Goal: Task Accomplishment & Management: Manage account settings

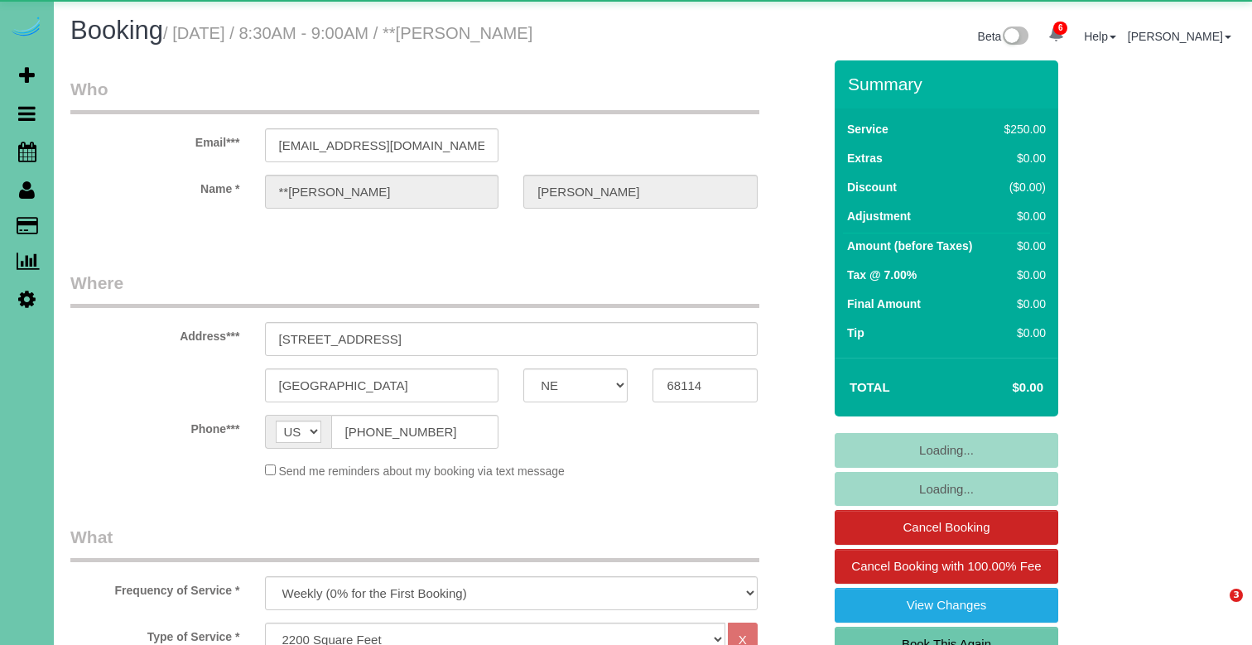
select select "NE"
select select "string:check"
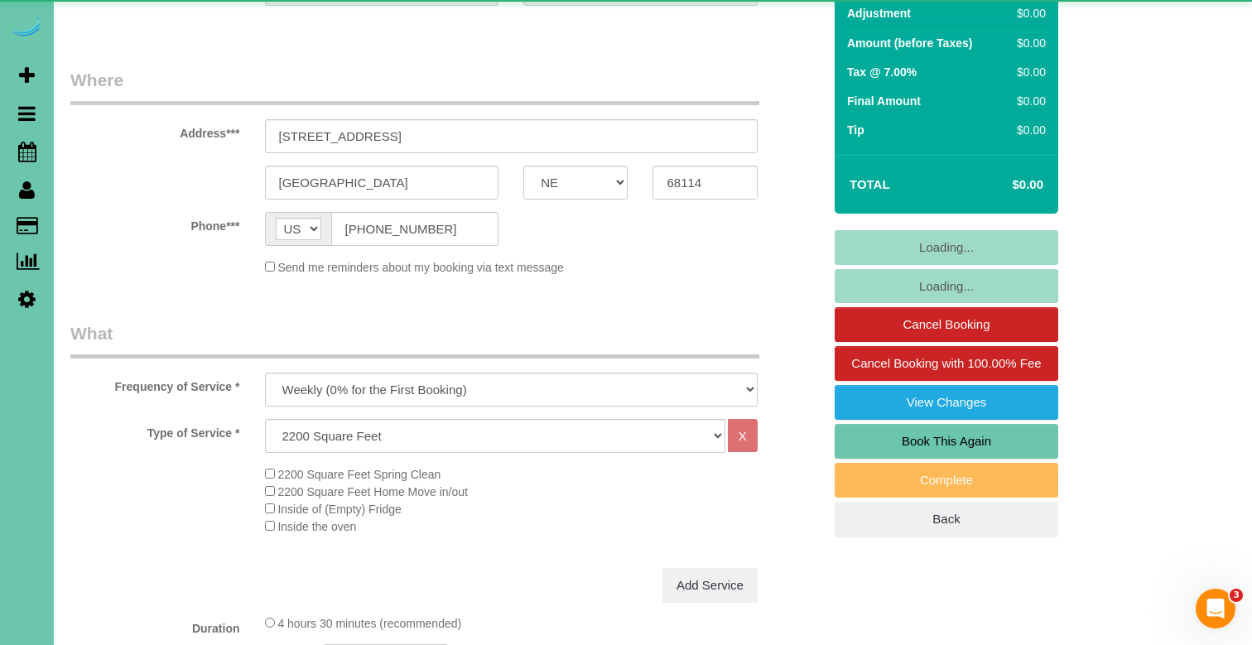
select select "object:752"
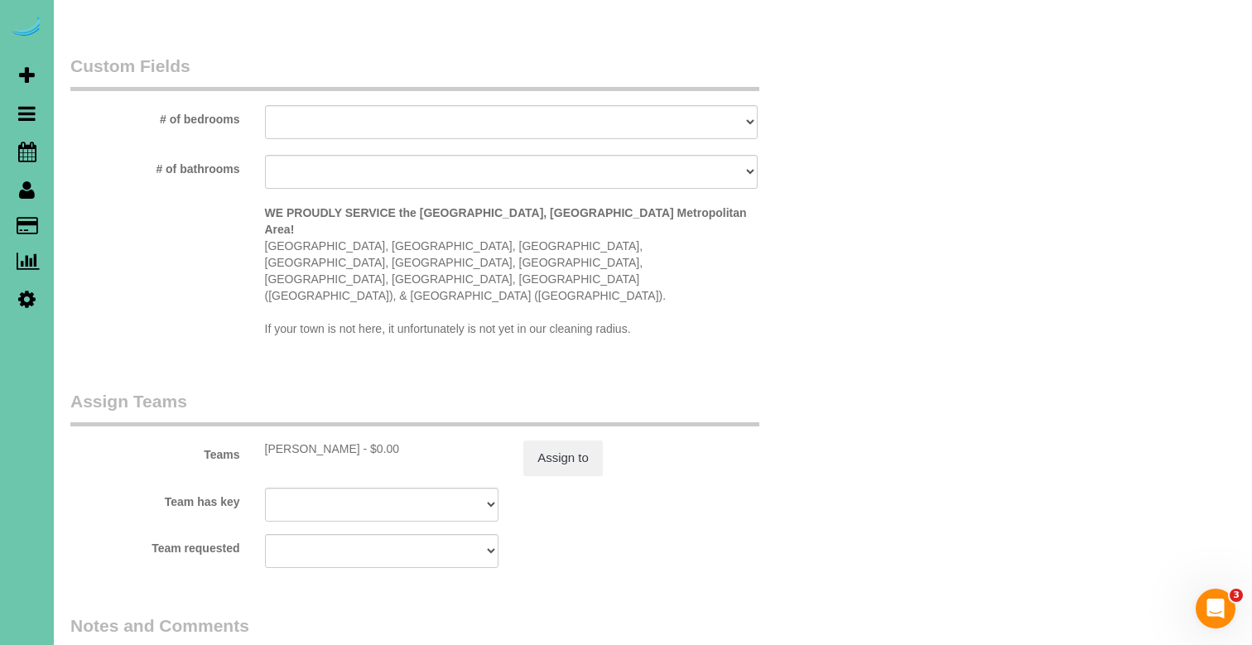
scroll to position [1517, 0]
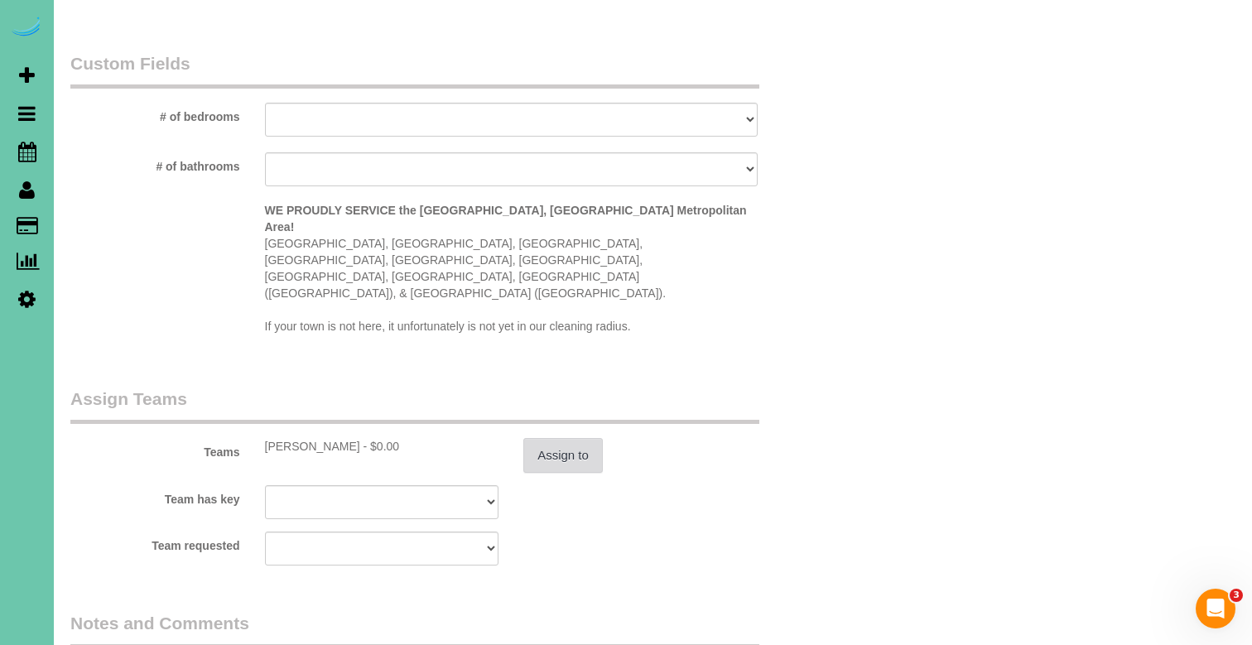
click at [549, 438] on button "Assign to" at bounding box center [562, 455] width 79 height 35
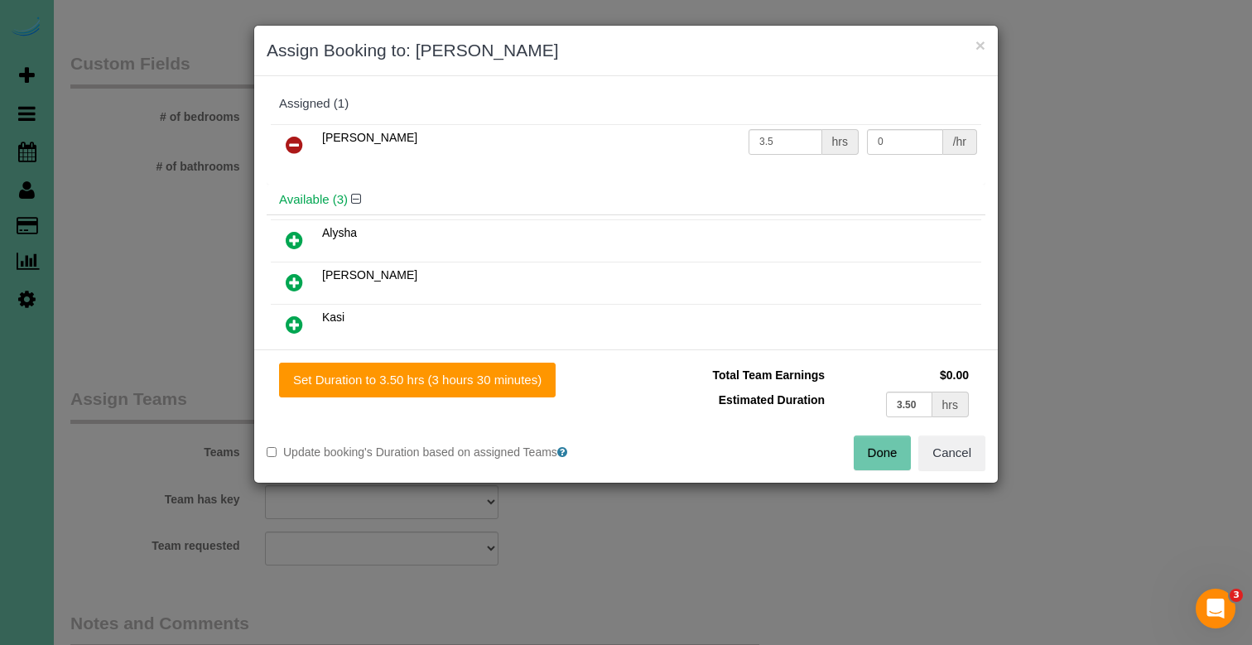
click at [296, 325] on icon at bounding box center [294, 325] width 17 height 20
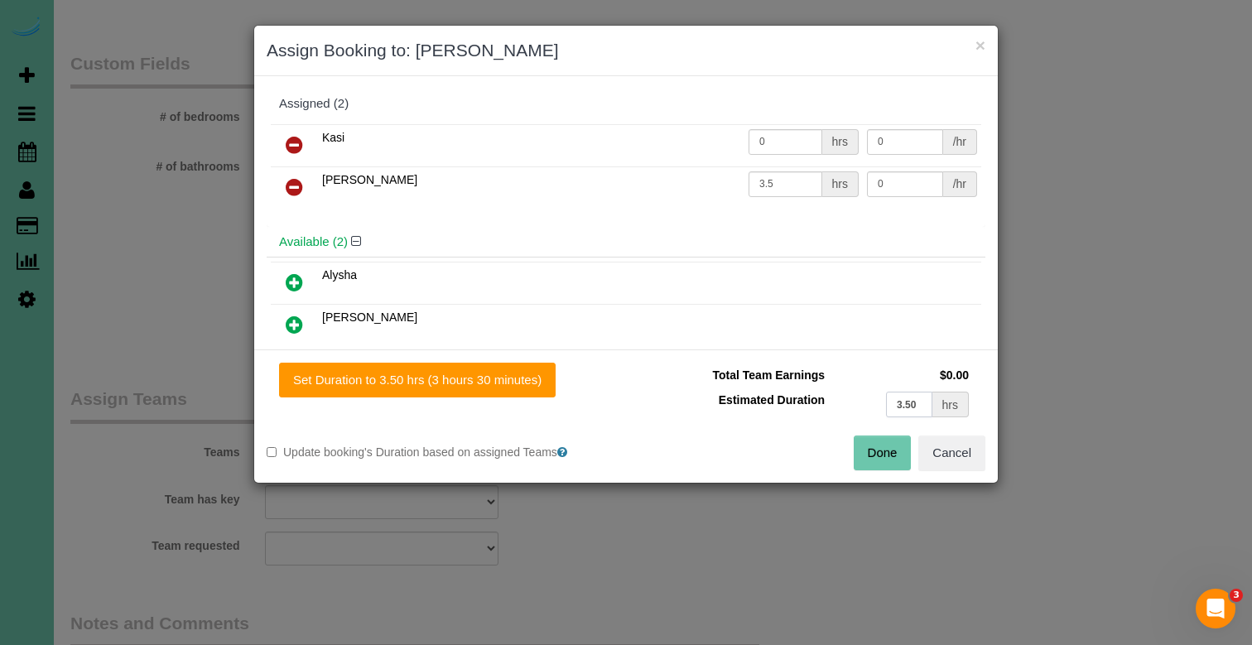
drag, startPoint x: 921, startPoint y: 401, endPoint x: 783, endPoint y: 400, distance: 137.4
click at [783, 400] on tr "Estimated Duration 3.50 hrs" at bounding box center [805, 404] width 334 height 34
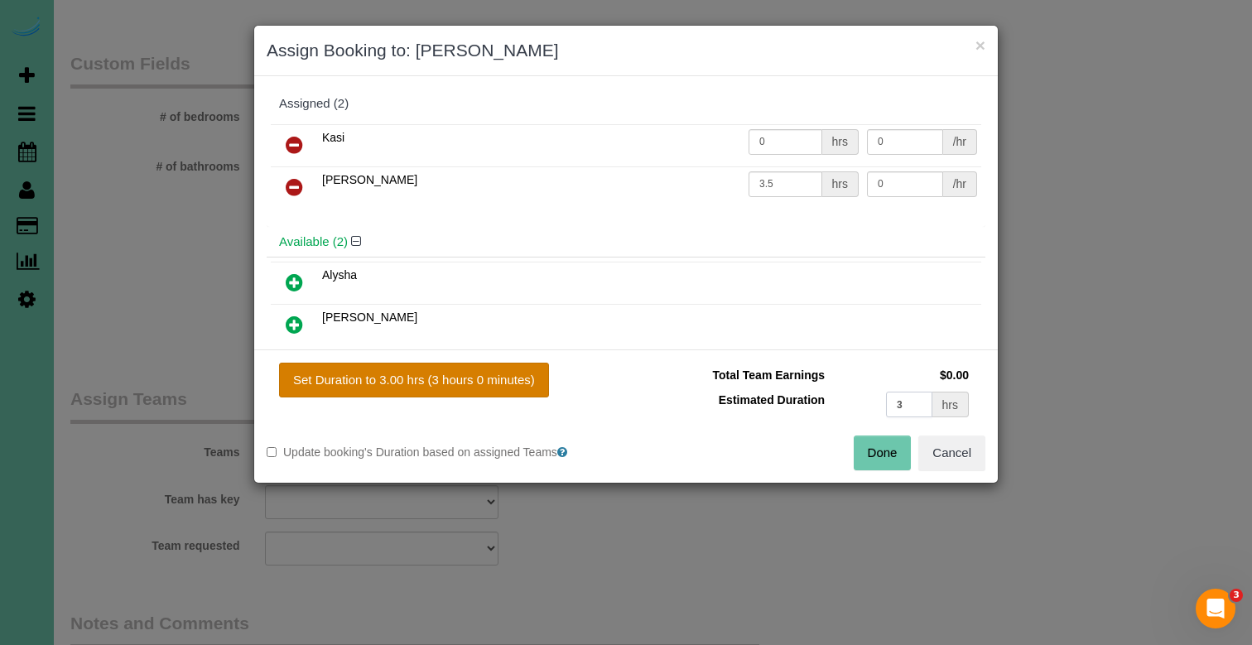
type input "3"
click at [474, 375] on button "Set Duration to 3.00 hrs (3 hours 0 minutes)" at bounding box center [414, 380] width 270 height 35
type input "3.00"
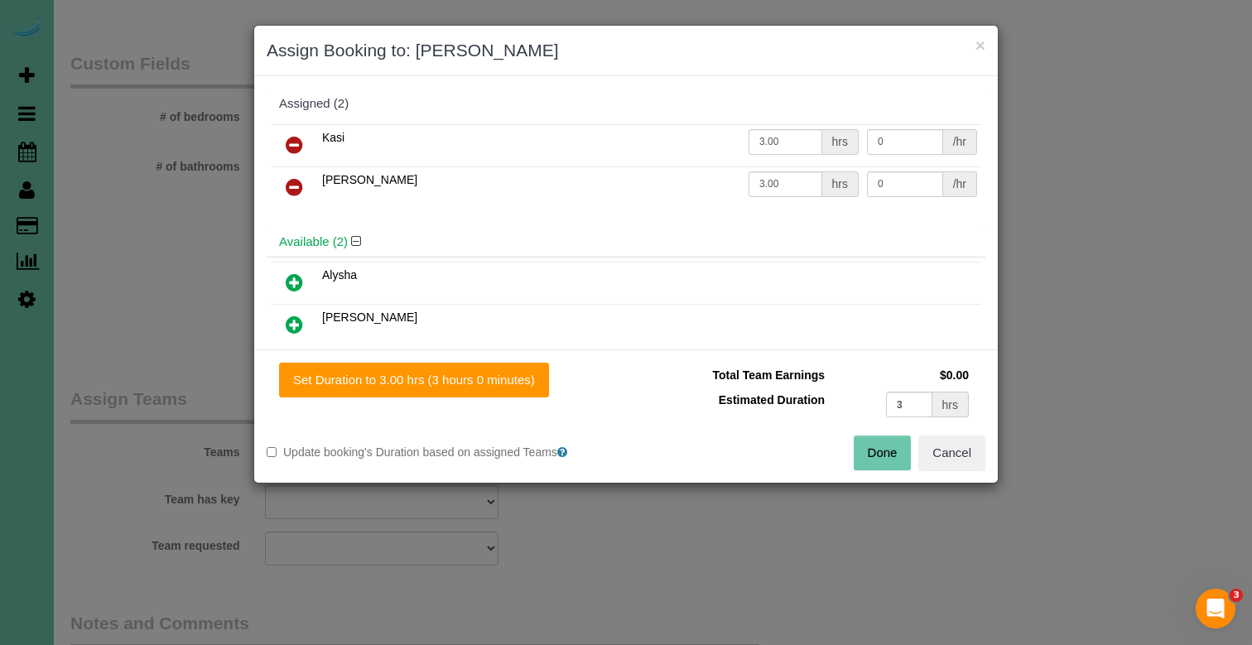
click at [884, 444] on button "Done" at bounding box center [882, 452] width 58 height 35
type input "03:00"
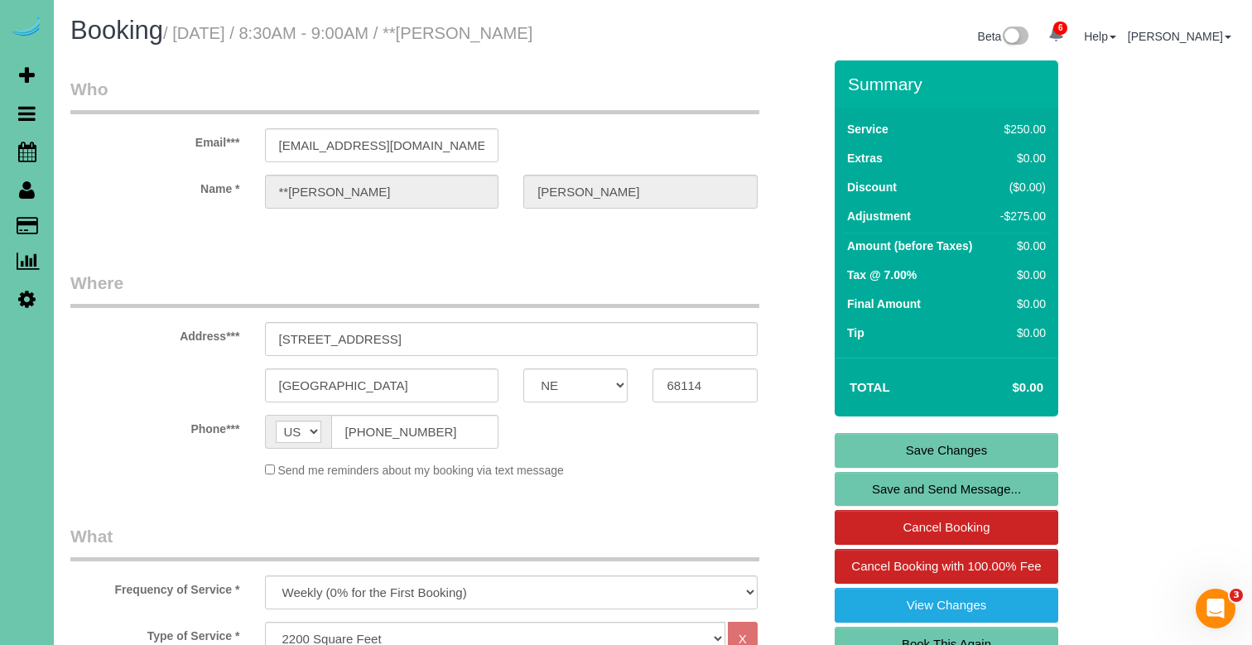
scroll to position [-1, 0]
click at [884, 444] on link "Save Changes" at bounding box center [946, 450] width 224 height 35
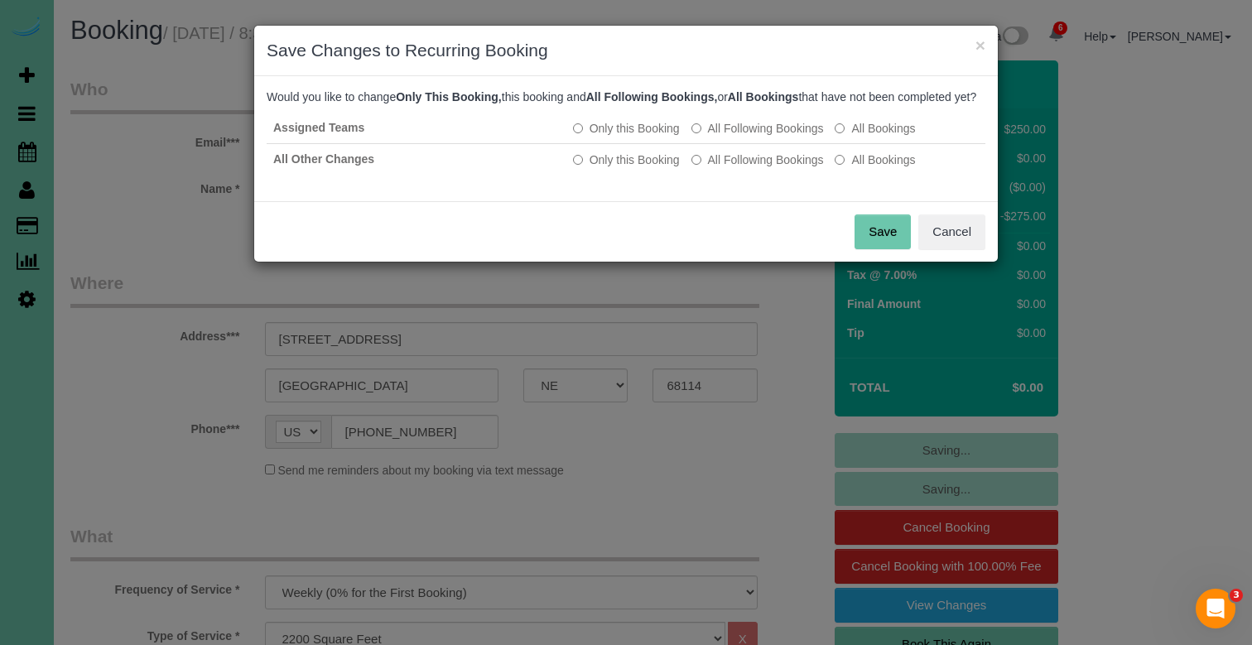
click at [880, 249] on button "Save" at bounding box center [882, 231] width 56 height 35
